Goal: Task Accomplishment & Management: Manage account settings

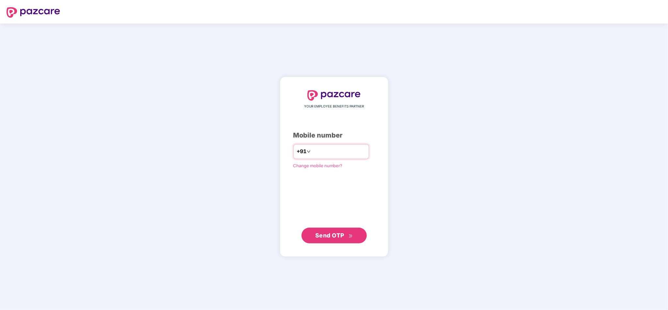
type input "**********"
click at [332, 237] on span "Send OTP" at bounding box center [329, 235] width 29 height 7
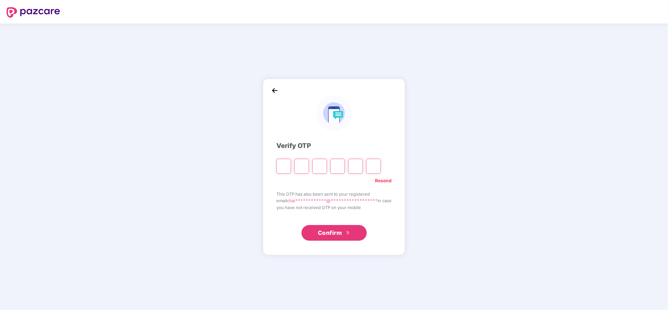
type input "*"
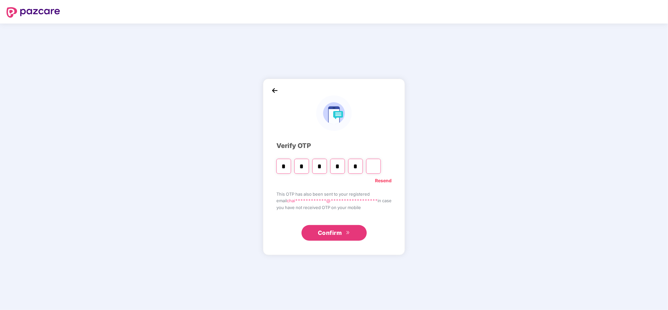
type input "*"
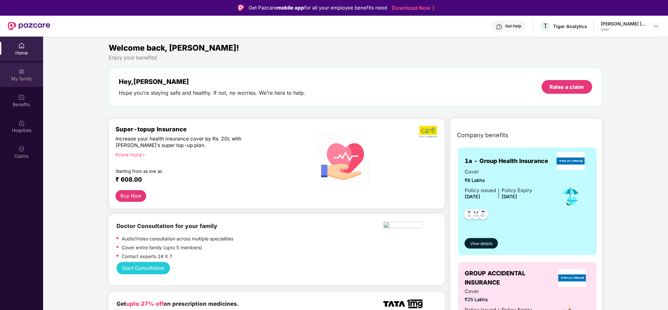
click at [27, 72] on div "My family" at bounding box center [21, 74] width 43 height 24
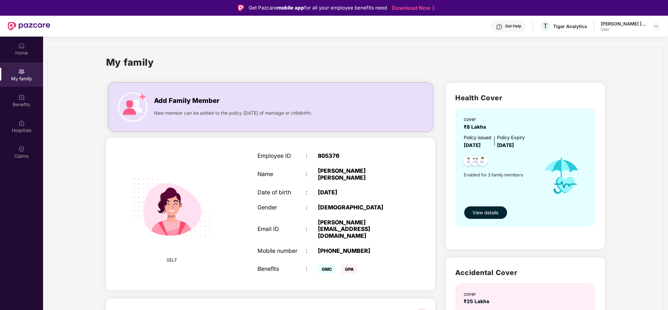
scroll to position [37, 0]
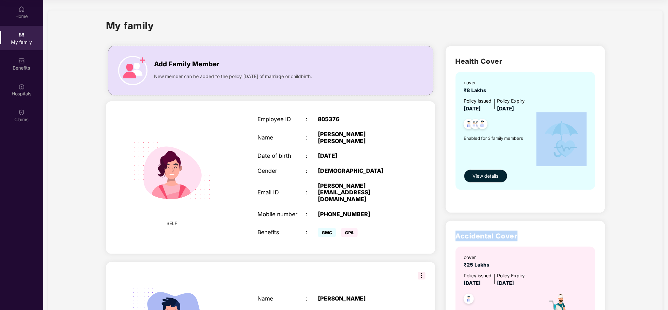
drag, startPoint x: 663, startPoint y: 165, endPoint x: 653, endPoint y: 223, distance: 58.6
click at [653, 223] on section "My family Add Family Member New member can be added to the policy [DATE] of mar…" at bounding box center [355, 273] width 625 height 546
click at [651, 159] on div "My family Add Family Member New member can be added to the policy [DATE] of mar…" at bounding box center [355, 272] width 614 height 525
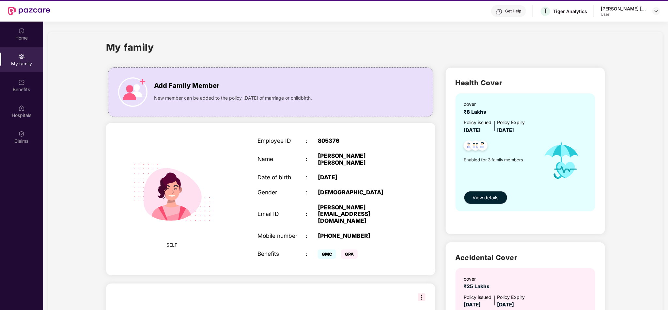
scroll to position [0, 0]
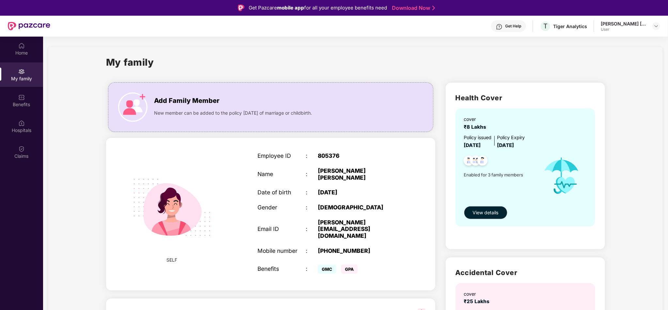
click at [651, 159] on div "My family Add Family Member New member can be added to the policy [DATE] of mar…" at bounding box center [355, 309] width 614 height 525
click at [28, 132] on div "Hospitals" at bounding box center [21, 130] width 43 height 7
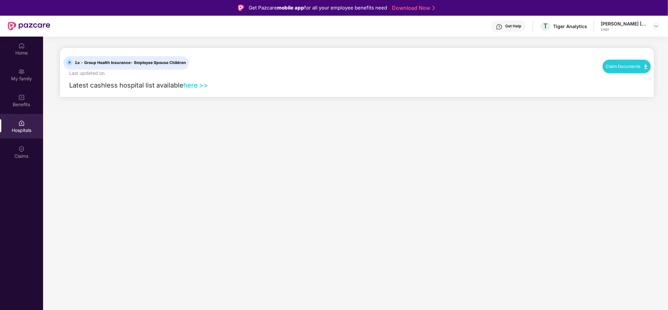
click at [191, 86] on link "here >>" at bounding box center [195, 85] width 24 height 8
click at [653, 27] on div at bounding box center [656, 26] width 8 height 8
click at [659, 25] on img at bounding box center [656, 25] width 5 height 5
click at [26, 146] on div "Claims" at bounding box center [21, 152] width 43 height 24
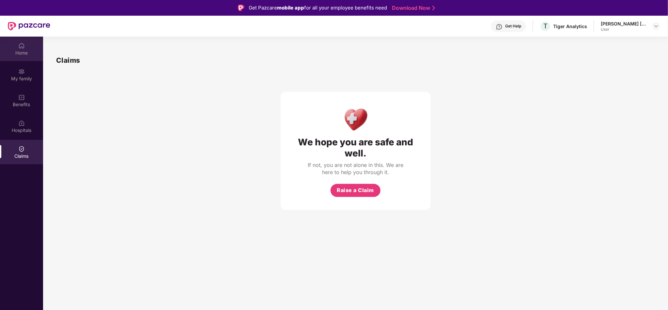
click at [19, 50] on div "Home" at bounding box center [21, 53] width 43 height 7
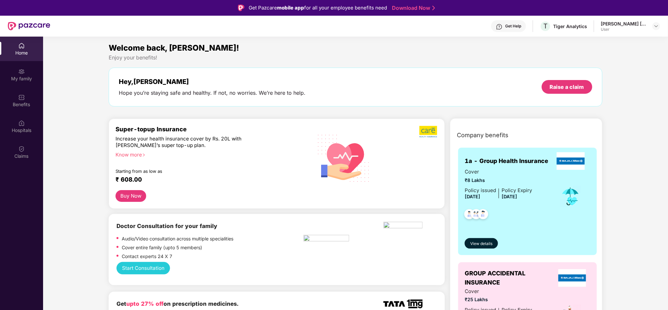
scroll to position [768, 0]
